Goal: Navigation & Orientation: Find specific page/section

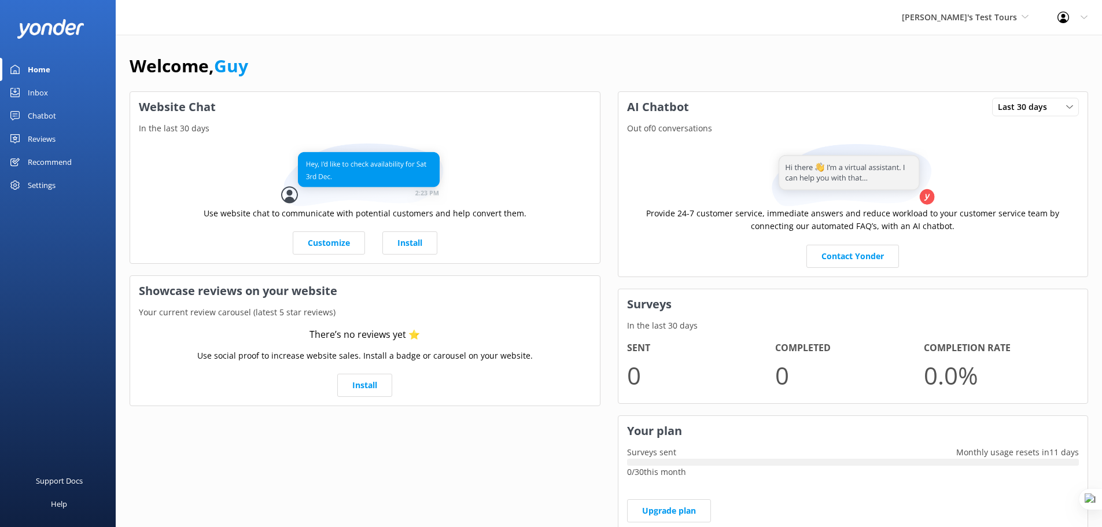
click at [36, 139] on div "Reviews" at bounding box center [42, 138] width 28 height 23
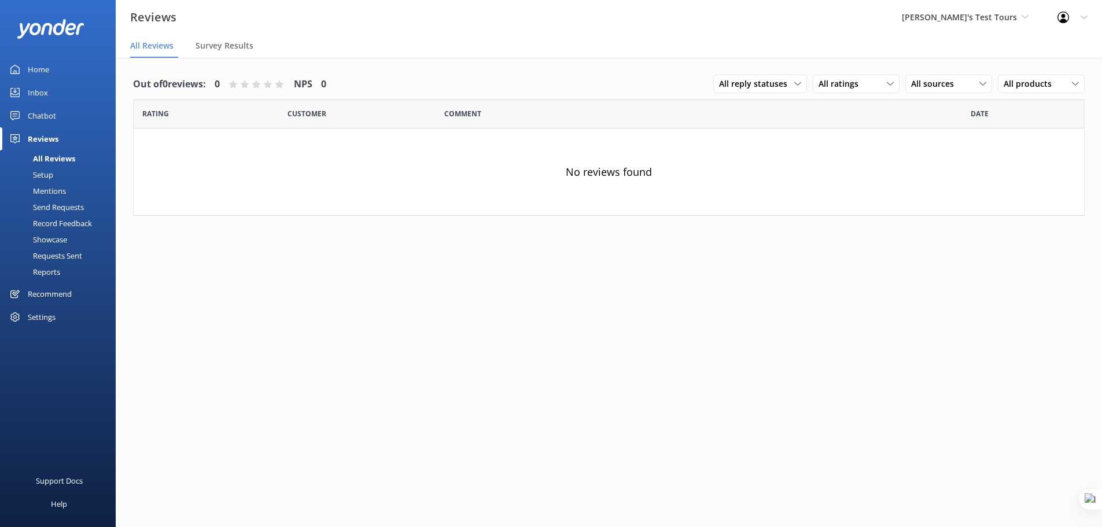
click at [60, 65] on link "Home" at bounding box center [58, 69] width 116 height 23
